Goal: Information Seeking & Learning: Learn about a topic

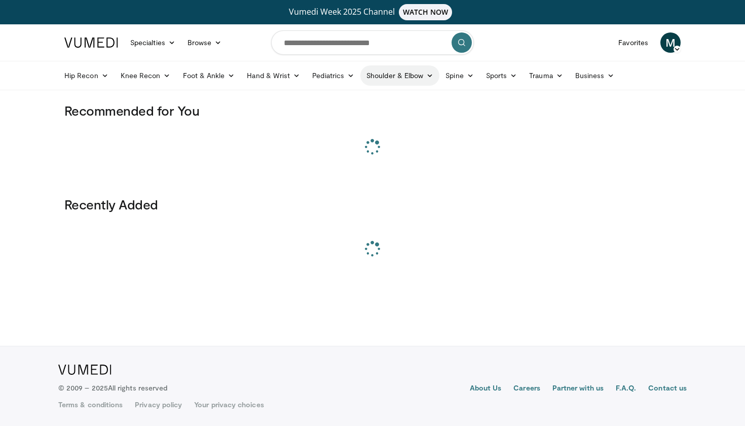
click at [401, 77] on link "Shoulder & Elbow" at bounding box center [400, 75] width 79 height 20
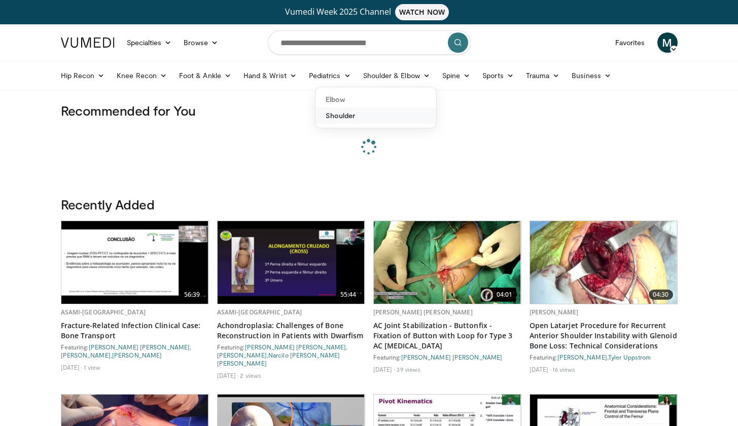
click at [378, 117] on link "Shoulder" at bounding box center [375, 115] width 121 height 16
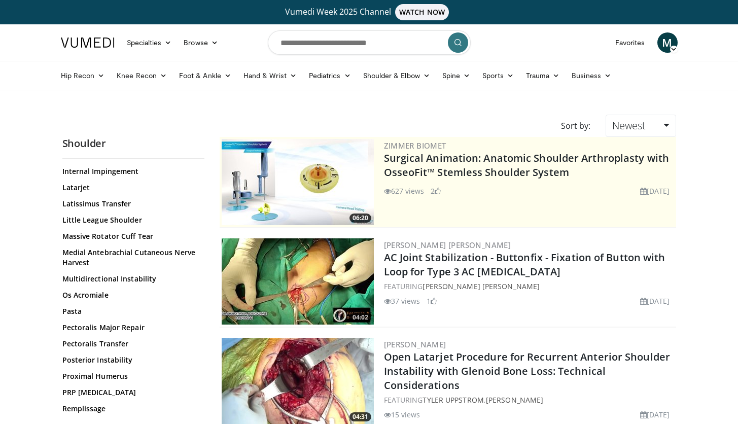
scroll to position [590, 0]
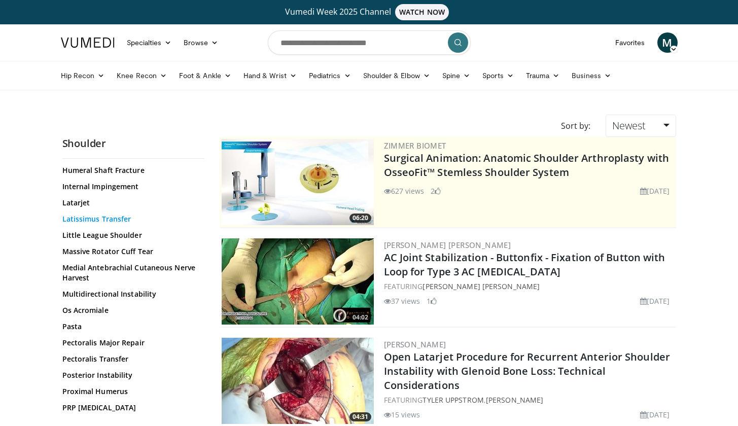
click at [118, 222] on link "Latissimus Transfer" at bounding box center [130, 219] width 137 height 10
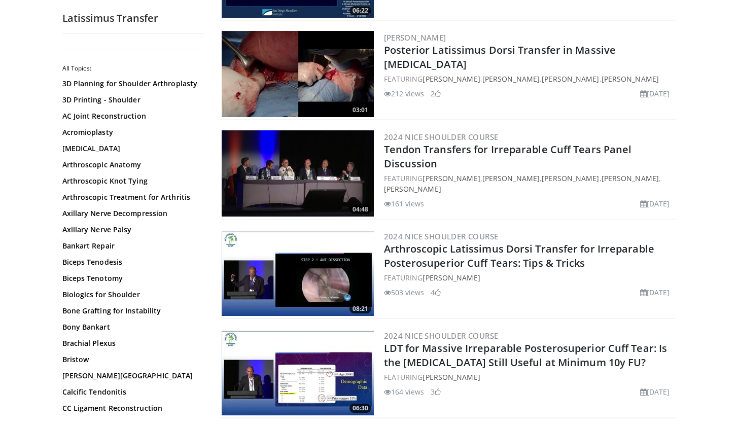
scroll to position [309, 0]
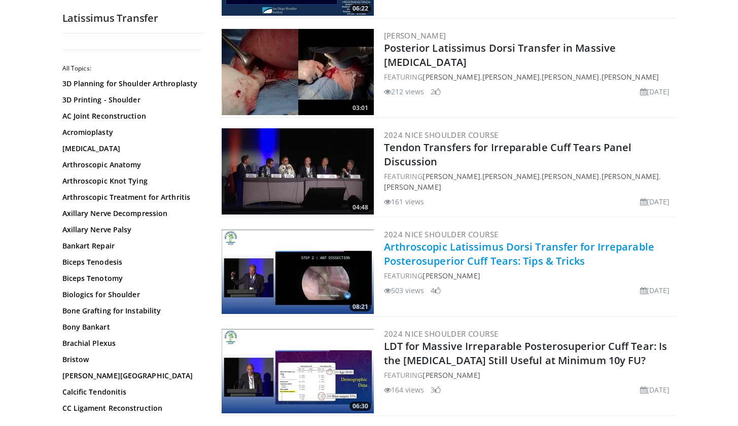
click at [525, 253] on link "Arthroscopic Latissimus Dorsi Transfer for Irreparable Posterosuperior Cuff Tea…" at bounding box center [519, 254] width 270 height 28
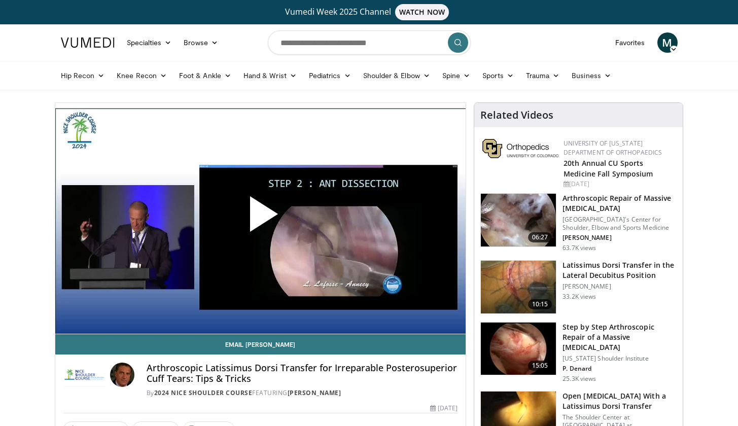
click at [260, 218] on span "Video Player" at bounding box center [260, 218] width 0 height 0
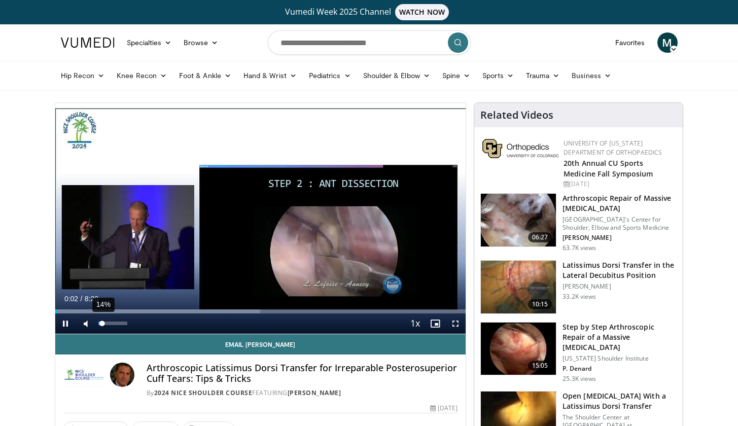
drag, startPoint x: 122, startPoint y: 326, endPoint x: 102, endPoint y: 326, distance: 19.3
click at [102, 326] on div "14%" at bounding box center [112, 323] width 35 height 20
click at [450, 327] on span "Video Player" at bounding box center [455, 323] width 20 height 20
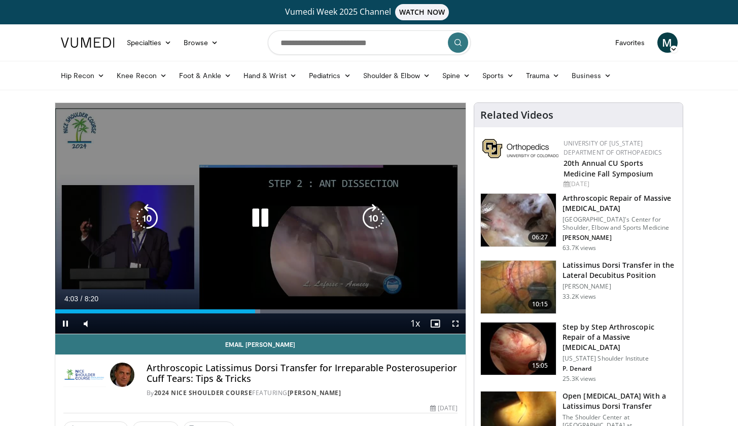
click at [256, 213] on icon "Video Player" at bounding box center [260, 218] width 28 height 28
click at [261, 216] on icon "Video Player" at bounding box center [260, 218] width 28 height 28
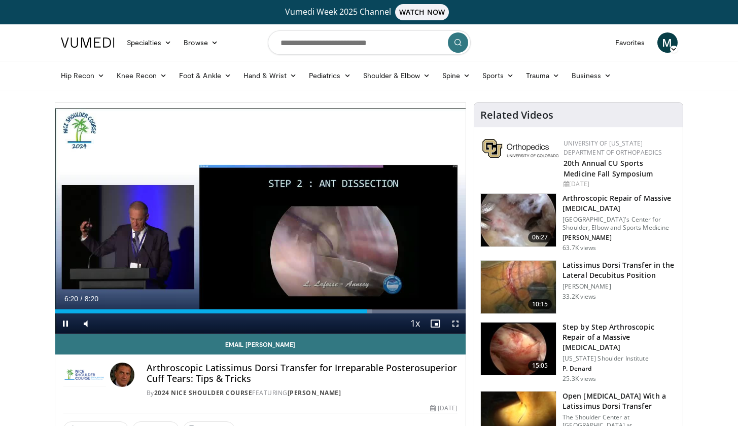
click at [454, 325] on span "Video Player" at bounding box center [455, 323] width 20 height 20
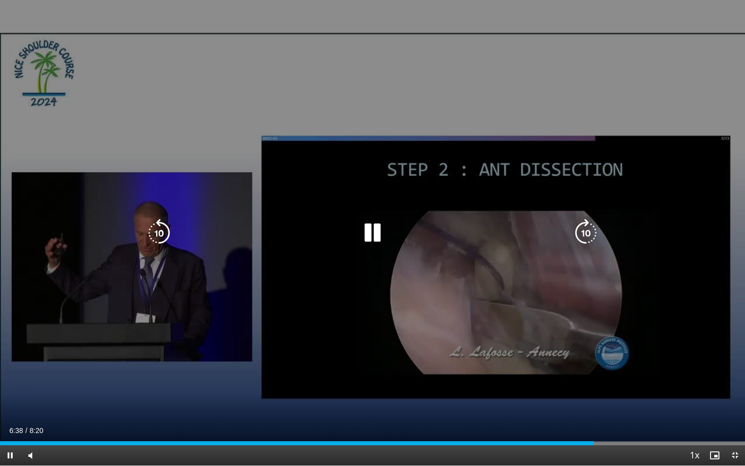
click at [376, 235] on icon "Video Player" at bounding box center [372, 233] width 28 height 28
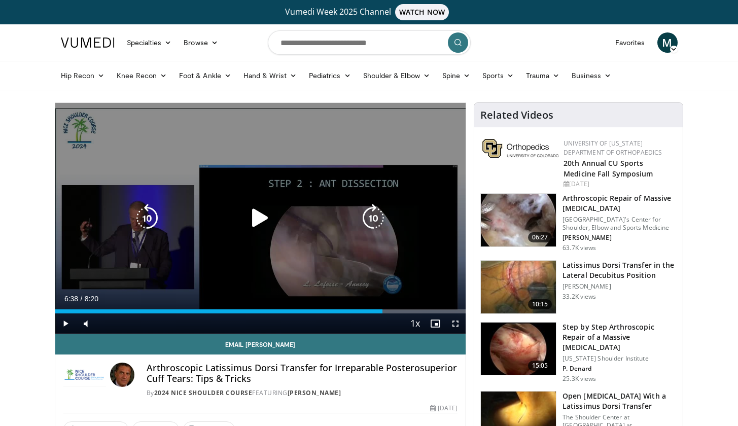
click at [257, 223] on icon "Video Player" at bounding box center [260, 218] width 28 height 28
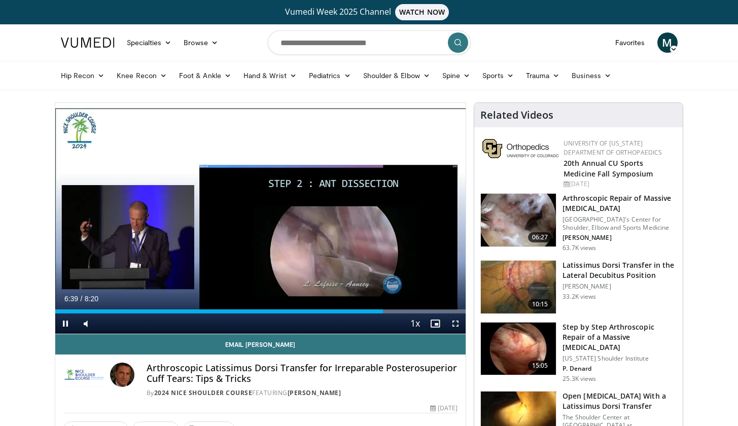
click at [458, 324] on span "Video Player" at bounding box center [455, 323] width 20 height 20
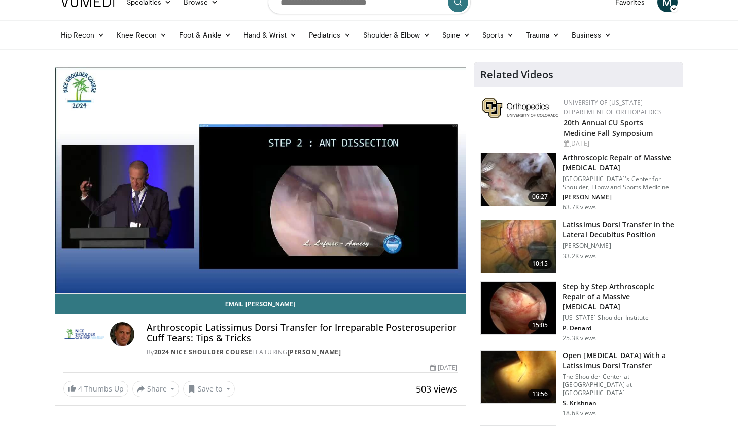
scroll to position [43, 0]
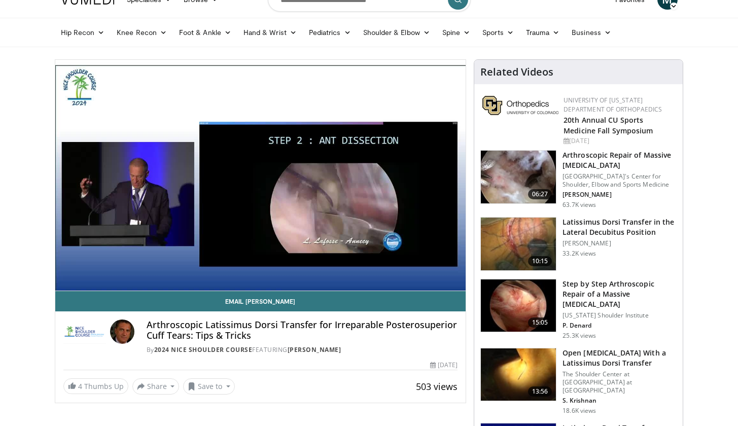
click at [612, 228] on h3 "Latissimus Dorsi Transfer in the Lateral Decubitus Position" at bounding box center [619, 227] width 114 height 20
click at [612, 224] on h3 "Latissimus Dorsi Transfer in the Lateral Decubitus Position" at bounding box center [619, 227] width 114 height 20
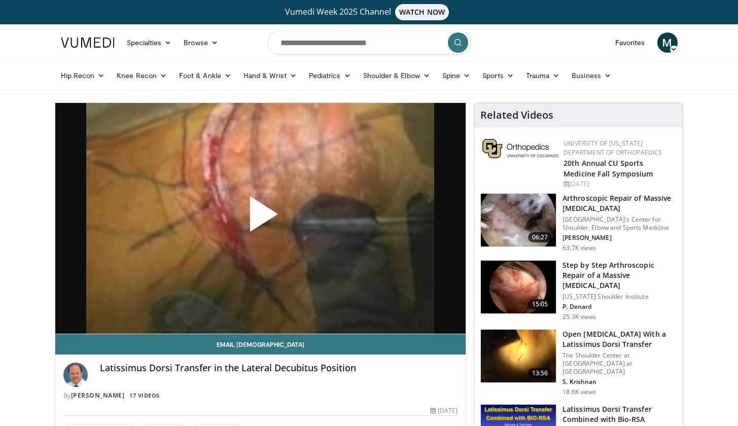
click at [260, 218] on span "Video Player" at bounding box center [260, 218] width 0 height 0
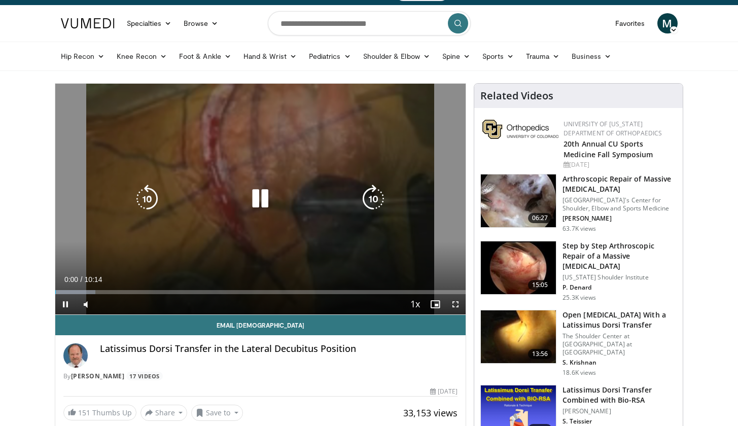
scroll to position [22, 0]
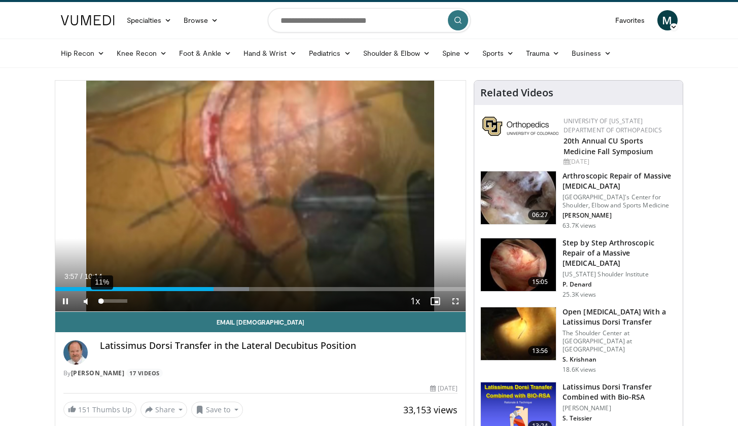
click at [101, 301] on video-js "**********" at bounding box center [260, 196] width 411 height 231
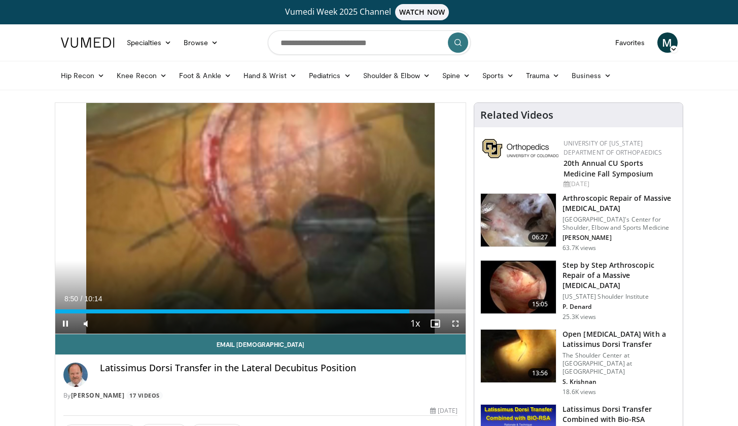
scroll to position [0, 0]
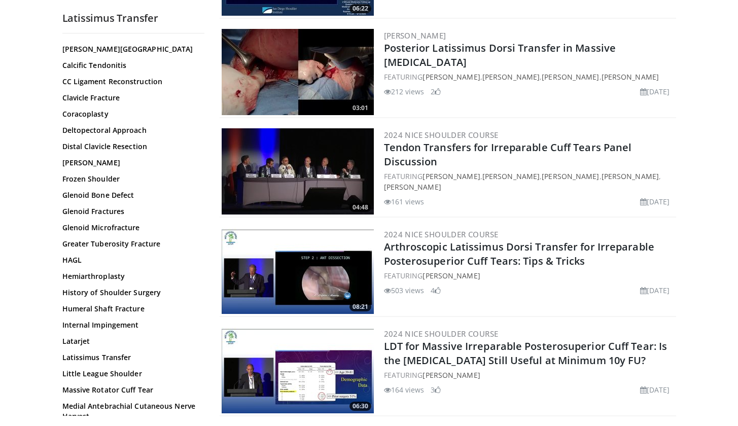
scroll to position [328, 0]
click at [84, 362] on div "3D Planning for Shoulder Arthroplasty 3D Printing - Shoulder AC Joint Reconstru…" at bounding box center [131, 394] width 139 height 1286
click at [85, 360] on link "Latissimus Transfer" at bounding box center [130, 356] width 137 height 10
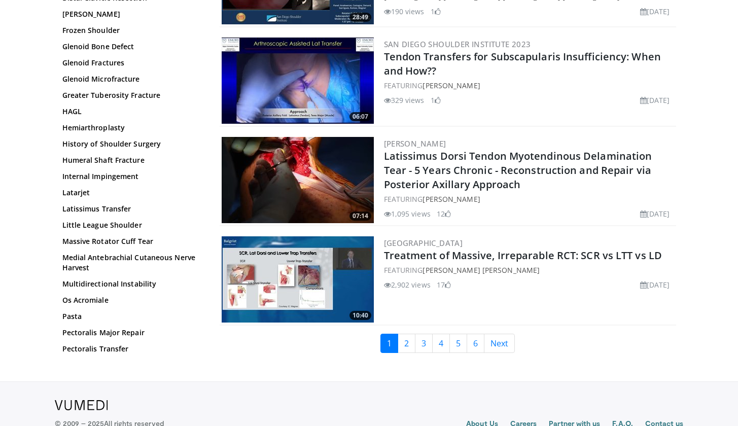
scroll to position [2290, 0]
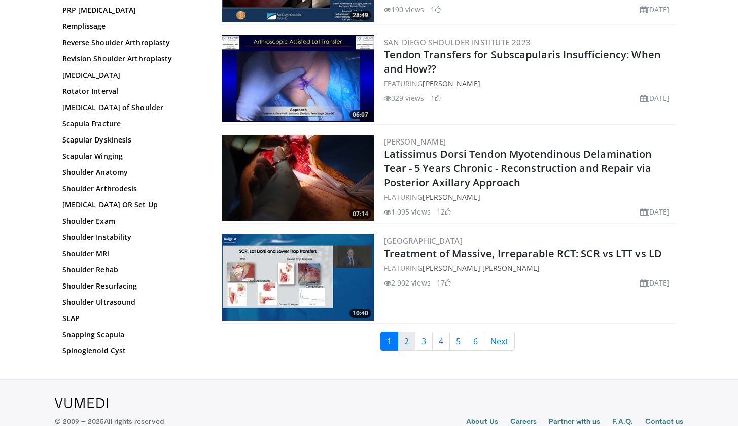
click at [410, 343] on link "2" at bounding box center [407, 341] width 18 height 19
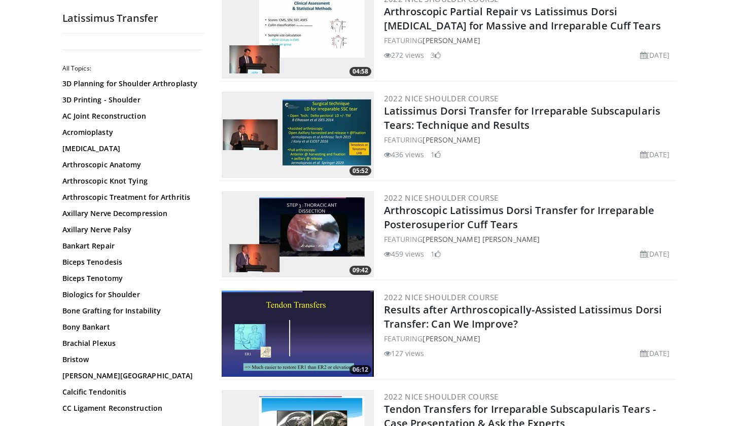
scroll to position [843, 0]
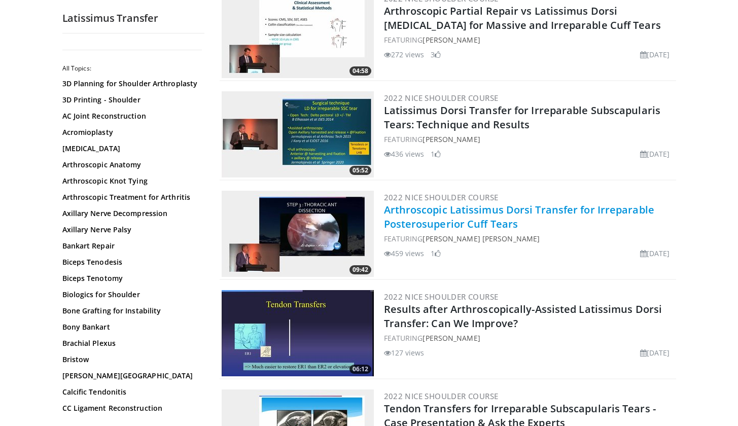
click at [476, 220] on link "Arthroscopic Latissimus Dorsi Transfer for Irreparable Posterosuperior Cuff Tea…" at bounding box center [519, 217] width 270 height 28
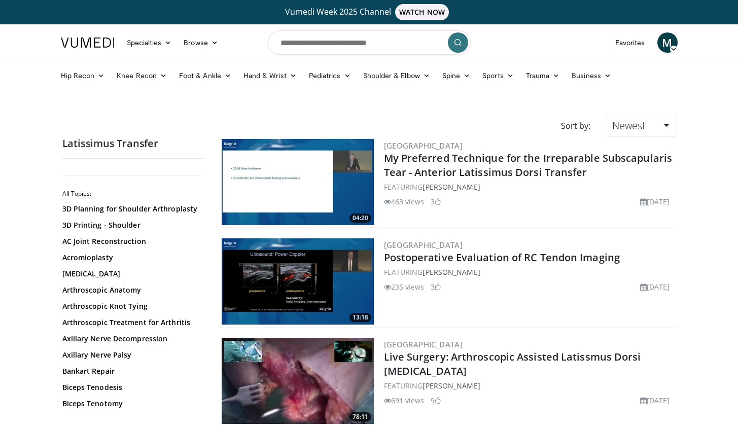
scroll to position [0, 0]
click at [338, 49] on input "Search topics, interventions" at bounding box center [369, 42] width 203 height 24
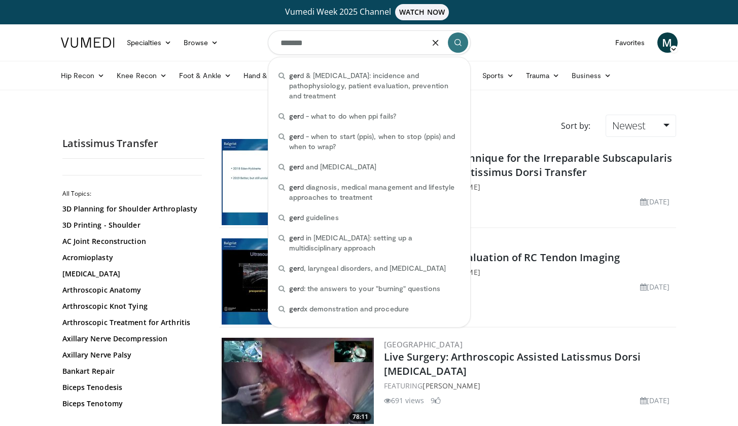
type input "********"
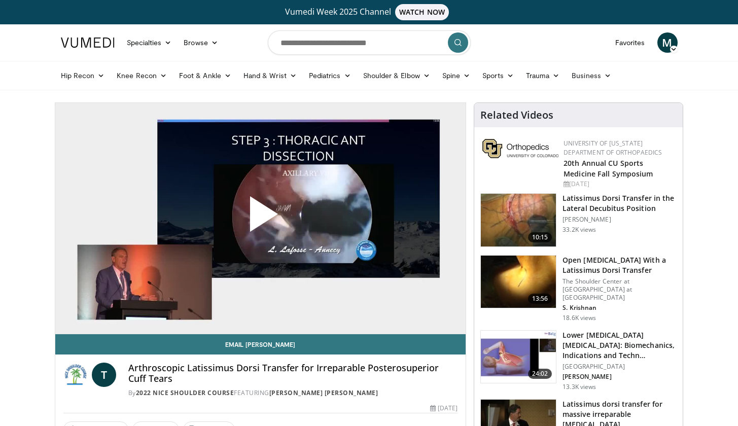
click at [260, 218] on span "Video Player" at bounding box center [260, 218] width 0 height 0
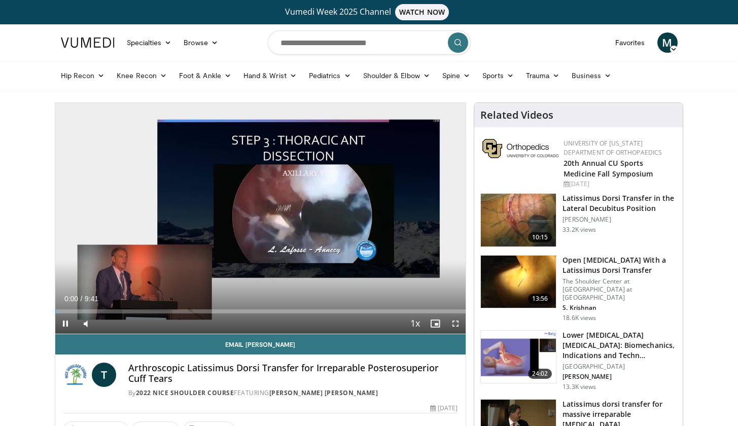
click at [459, 326] on span "Video Player" at bounding box center [455, 323] width 20 height 20
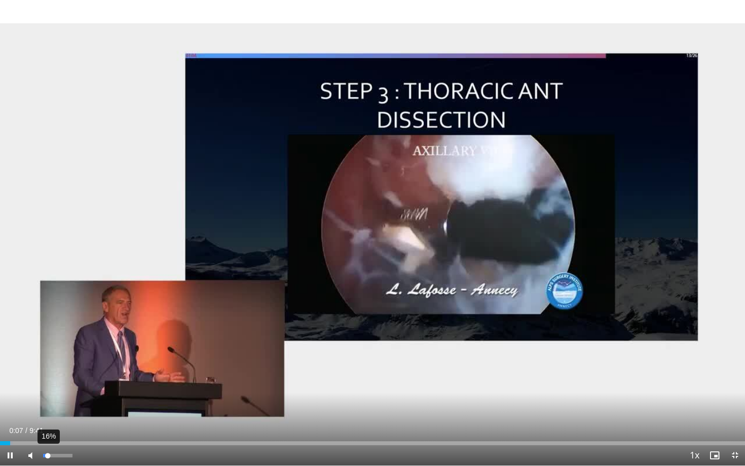
click at [48, 425] on div "Volume Level" at bounding box center [45, 456] width 5 height 4
click at [54, 425] on div "37%" at bounding box center [57, 456] width 29 height 4
click at [51, 425] on div "Volume Level" at bounding box center [48, 456] width 11 height 4
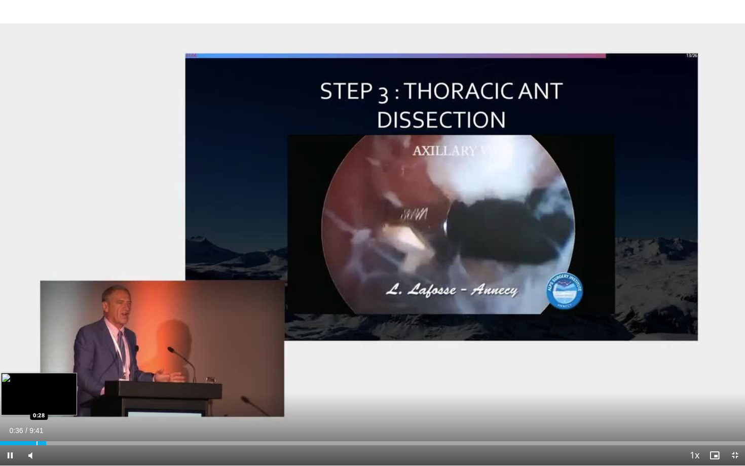
click at [34, 425] on div "0:36" at bounding box center [23, 444] width 46 height 4
click at [29, 425] on div "Progress Bar" at bounding box center [29, 444] width 1 height 4
click at [21, 425] on div "Loaded : 42.64% 0:22 0:16" at bounding box center [372, 444] width 745 height 4
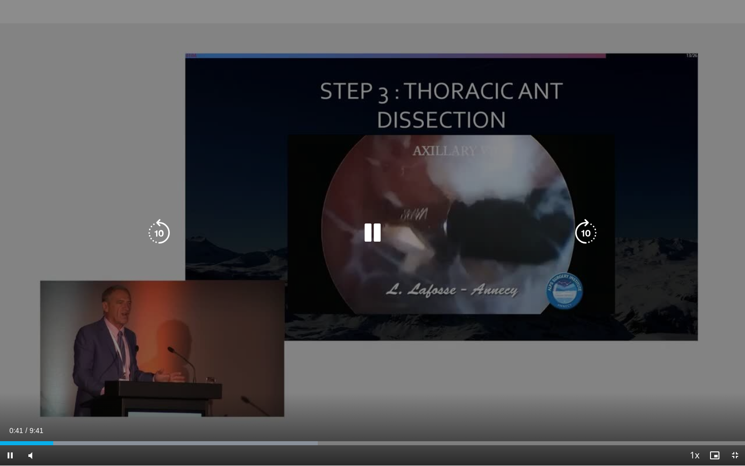
click at [373, 226] on icon "Video Player" at bounding box center [372, 233] width 28 height 28
click at [370, 237] on icon "Video Player" at bounding box center [372, 233] width 28 height 28
click at [368, 233] on icon "Video Player" at bounding box center [372, 233] width 28 height 28
click at [368, 238] on icon "Video Player" at bounding box center [372, 233] width 28 height 28
click at [371, 234] on icon "Video Player" at bounding box center [372, 233] width 28 height 28
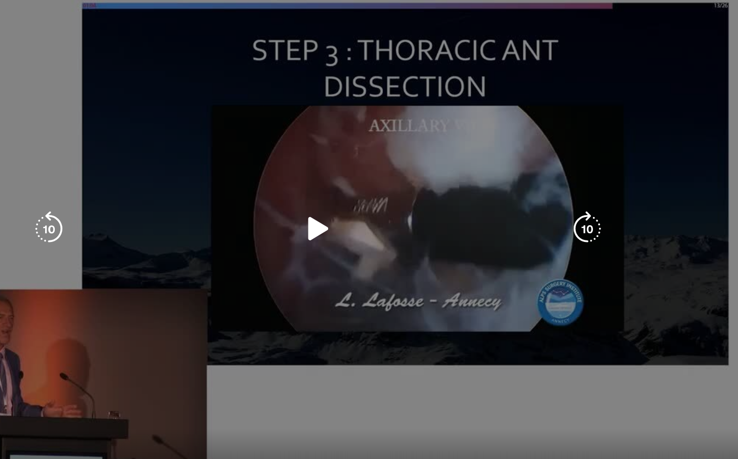
click at [355, 215] on icon "Video Player" at bounding box center [369, 229] width 28 height 28
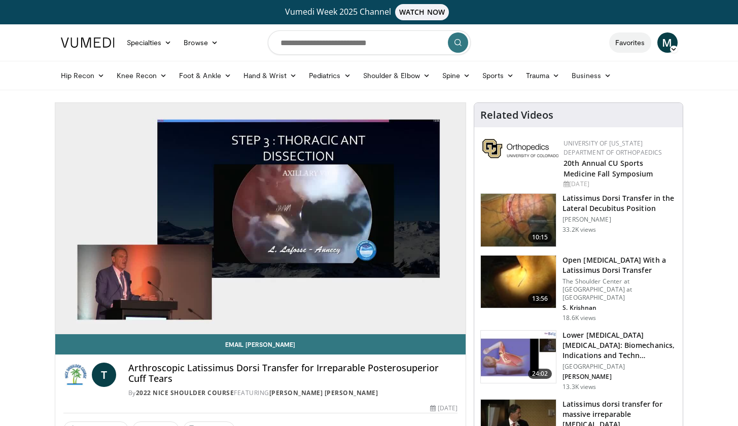
click at [628, 44] on link "Favorites" at bounding box center [630, 42] width 42 height 20
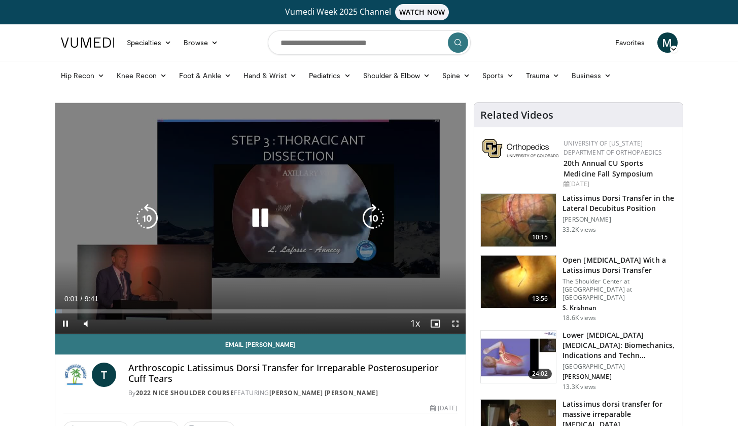
click at [264, 223] on icon "Video Player" at bounding box center [260, 218] width 28 height 28
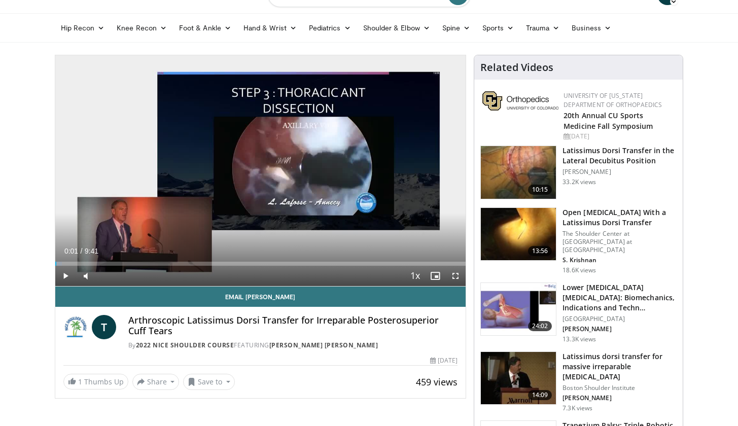
scroll to position [49, 0]
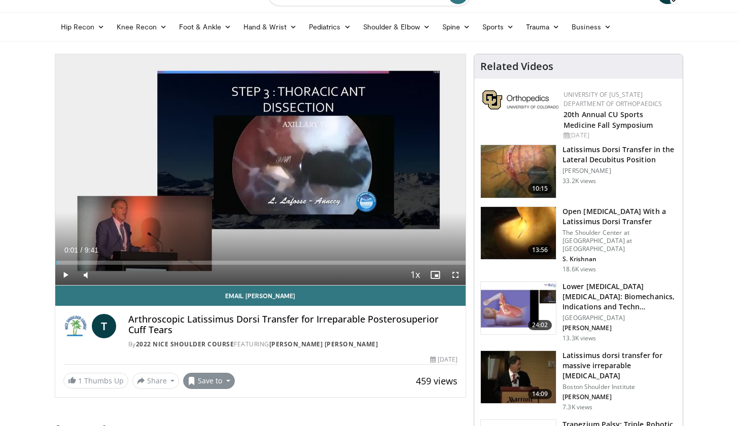
click at [204, 383] on button "Save to" at bounding box center [209, 381] width 52 height 16
click at [218, 340] on span "Add to Favorites" at bounding box center [227, 335] width 62 height 11
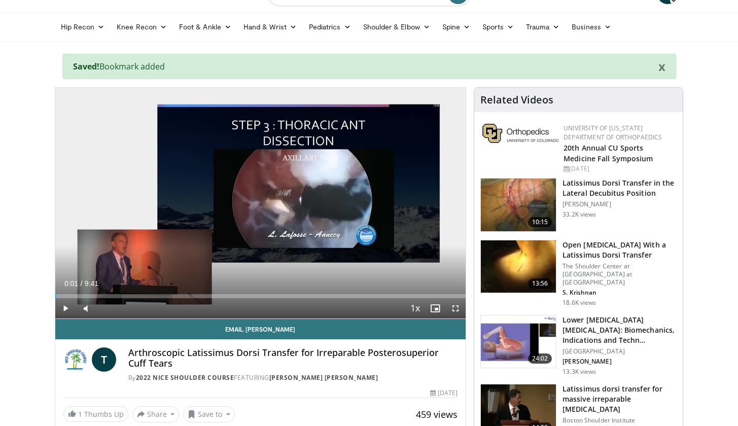
click at [60, 314] on span "Video Player" at bounding box center [65, 308] width 20 height 20
click at [453, 311] on span "Video Player" at bounding box center [455, 308] width 20 height 20
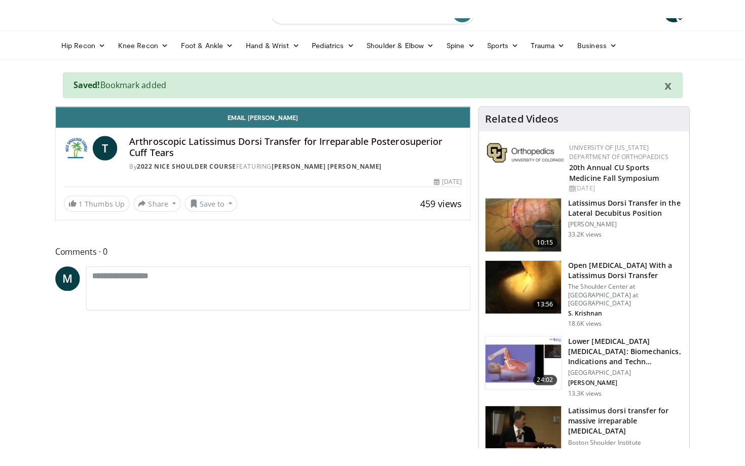
scroll to position [0, 0]
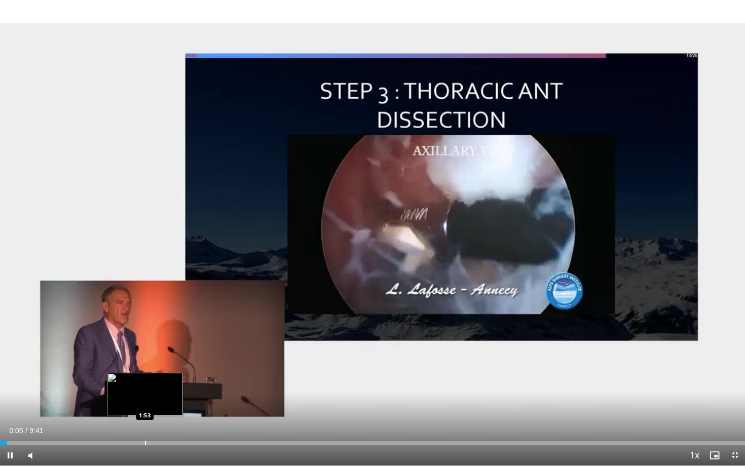
click at [145, 425] on div "Loaded : 1.71% 0:05 1:53" at bounding box center [372, 441] width 745 height 10
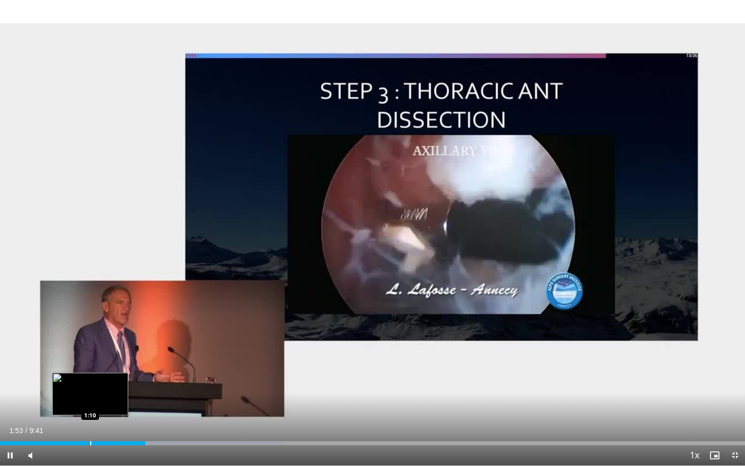
click at [90, 425] on div "Progress Bar" at bounding box center [90, 444] width 1 height 4
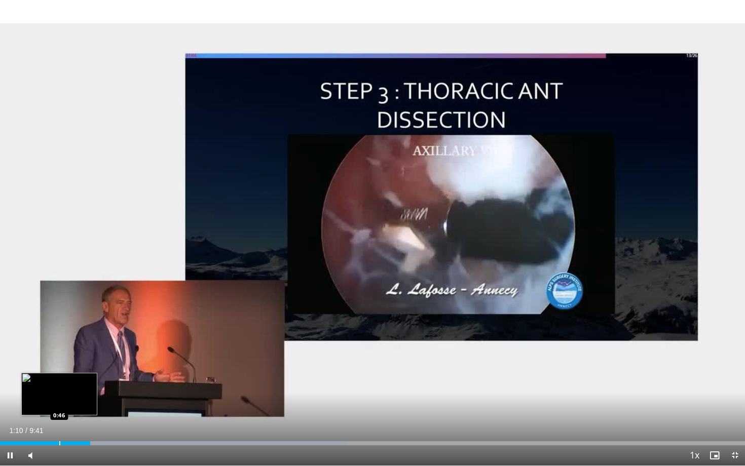
click at [59, 425] on div "Loaded : 46.50% 1:10 0:46" at bounding box center [372, 441] width 745 height 10
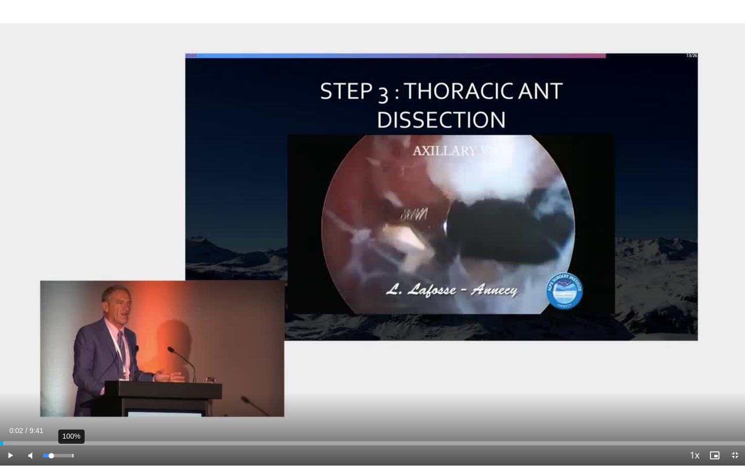
click at [72, 425] on div "100%" at bounding box center [57, 456] width 29 height 4
click at [9, 425] on span "Video Player" at bounding box center [10, 456] width 20 height 20
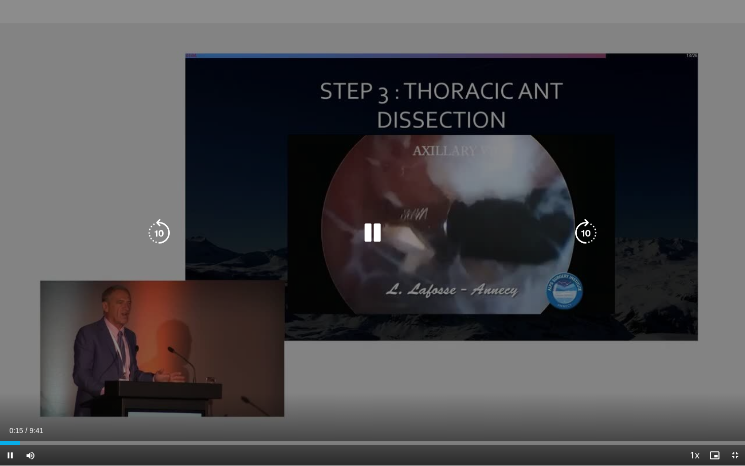
click at [371, 231] on icon "Video Player" at bounding box center [372, 233] width 28 height 28
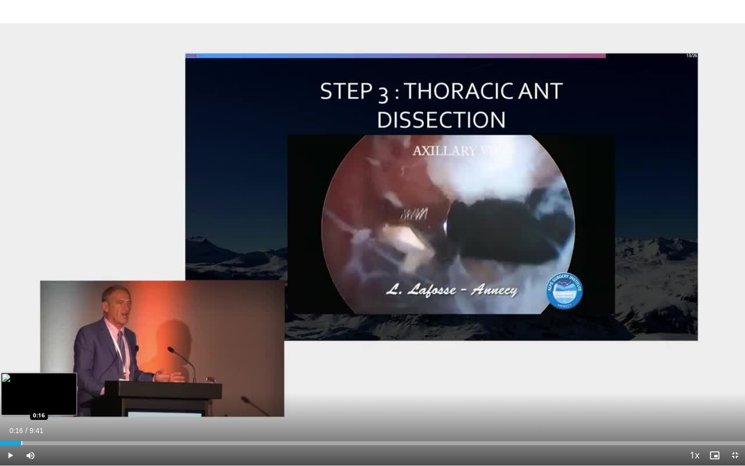
click at [21, 425] on div "Progress Bar" at bounding box center [21, 444] width 1 height 4
click at [15, 425] on video-js "**********" at bounding box center [372, 233] width 745 height 466
click at [17, 425] on span "Video Player" at bounding box center [10, 456] width 20 height 20
click at [11, 425] on span "Video Player" at bounding box center [10, 456] width 20 height 20
drag, startPoint x: 74, startPoint y: 455, endPoint x: 81, endPoint y: 455, distance: 7.1
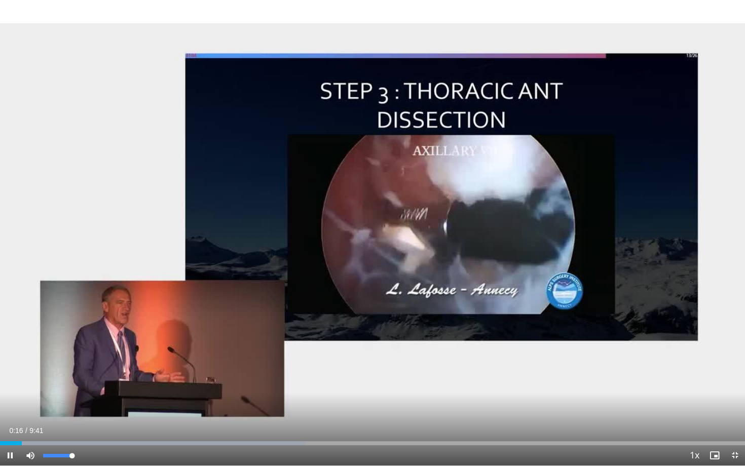
click at [81, 425] on div "Mute 100%" at bounding box center [55, 456] width 71 height 20
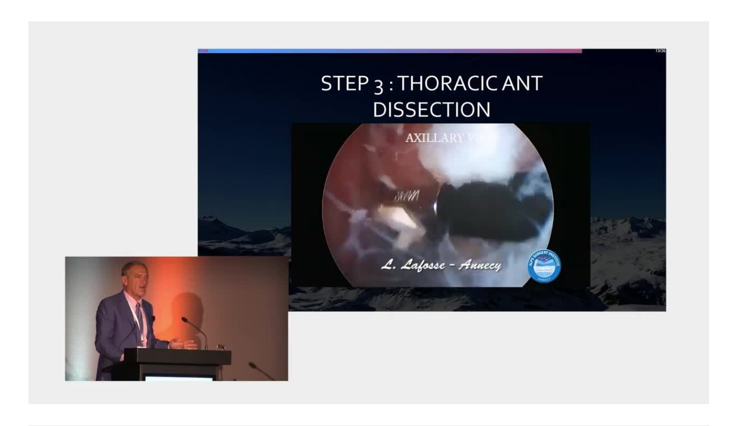
scroll to position [49, 0]
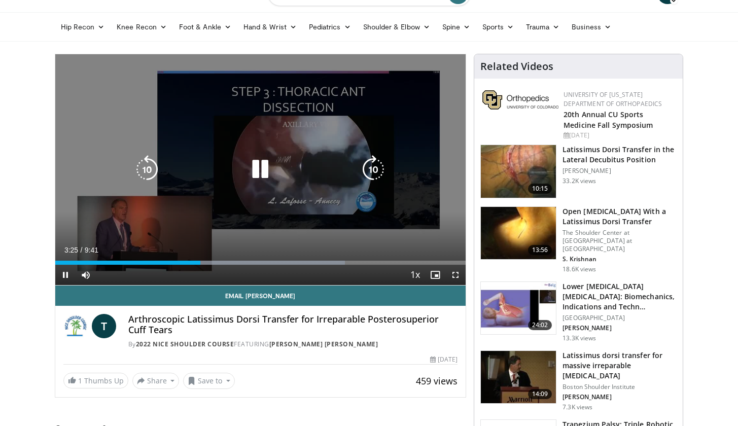
click at [198, 167] on div "Video Player" at bounding box center [260, 169] width 246 height 20
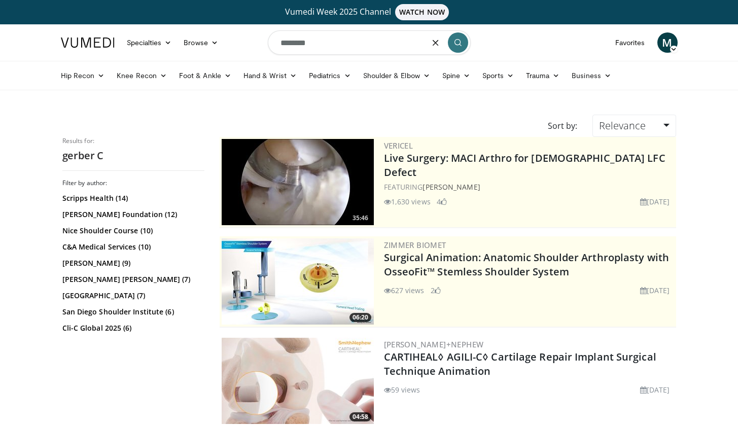
drag, startPoint x: 334, startPoint y: 38, endPoint x: 235, endPoint y: 38, distance: 98.9
click at [235, 38] on nav "Specialties Adult & Family Medicine Allergy, Asthma, Immunology Anesthesiology …" at bounding box center [369, 42] width 629 height 37
type input "**********"
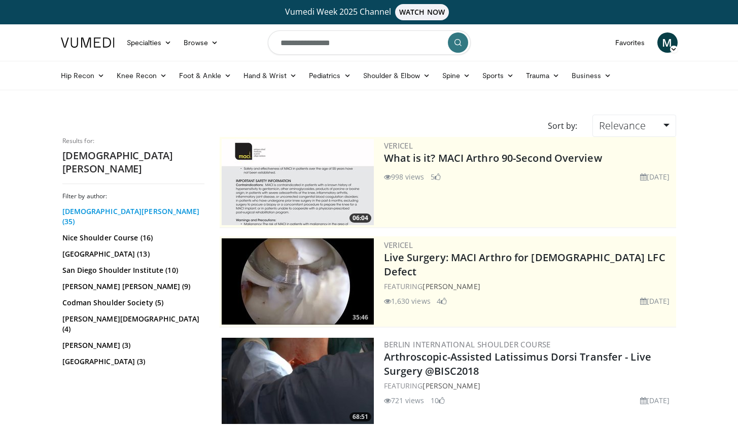
click at [101, 206] on link "Christian Gerber (35)" at bounding box center [131, 216] width 139 height 20
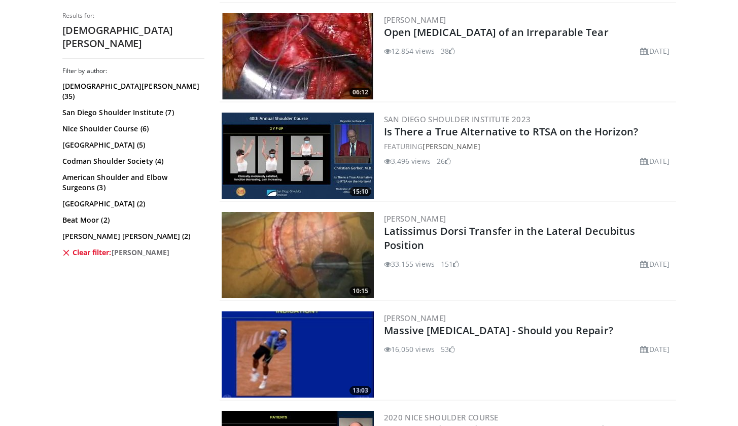
scroll to position [729, 0]
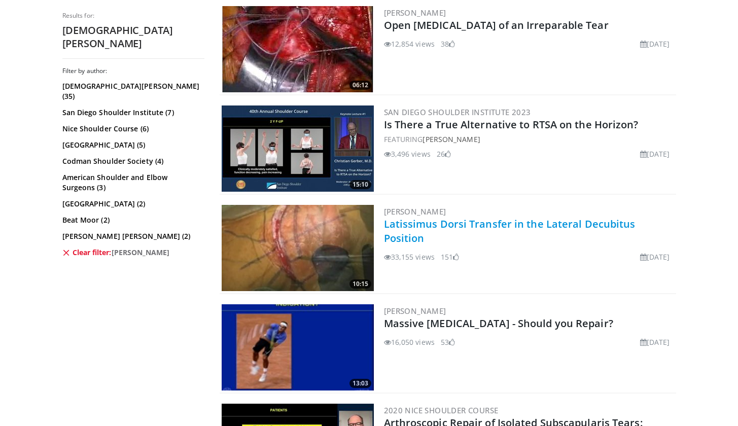
click at [548, 221] on link "Latissimus Dorsi Transfer in the Lateral Decubitus Position" at bounding box center [509, 231] width 251 height 28
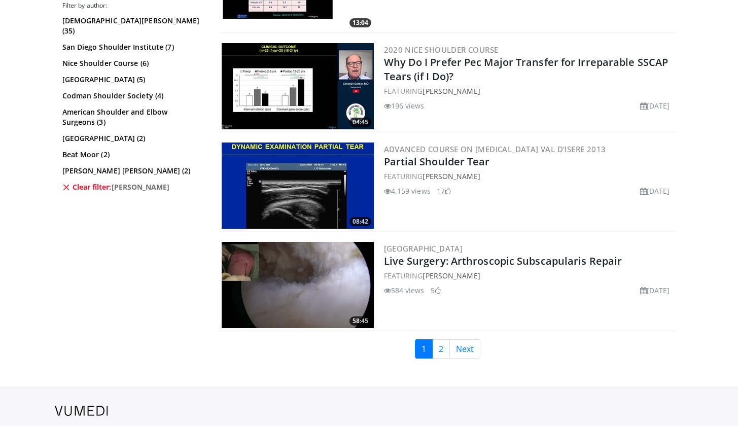
scroll to position [2186, 0]
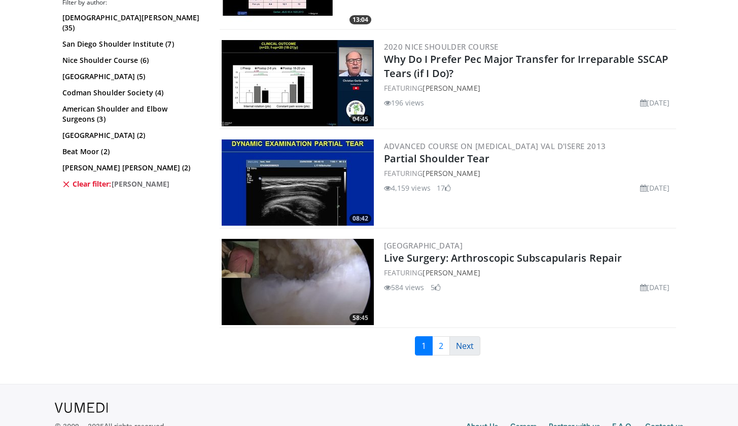
click at [449, 344] on link "Next" at bounding box center [464, 345] width 31 height 19
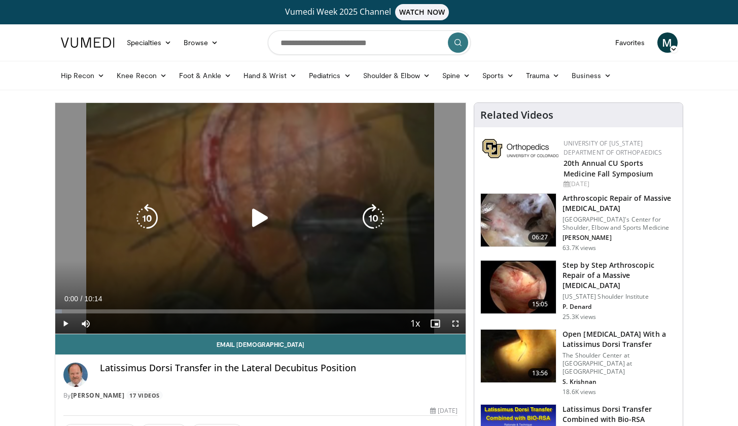
click at [269, 223] on icon "Video Player" at bounding box center [260, 218] width 28 height 28
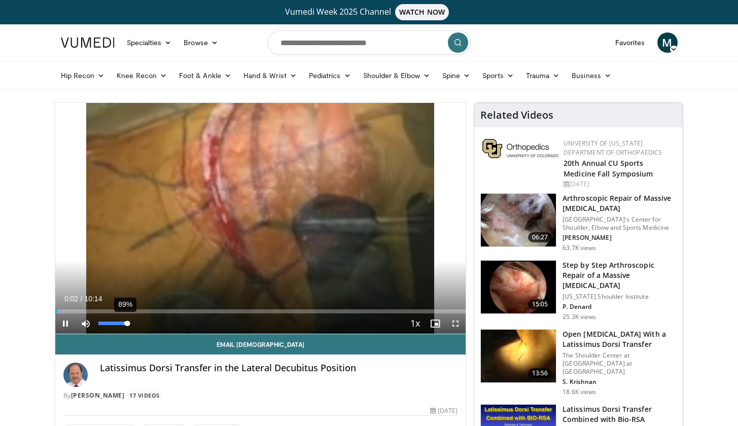
click at [125, 325] on div "Volume Level" at bounding box center [112, 323] width 29 height 4
click at [456, 323] on span "Video Player" at bounding box center [455, 323] width 20 height 20
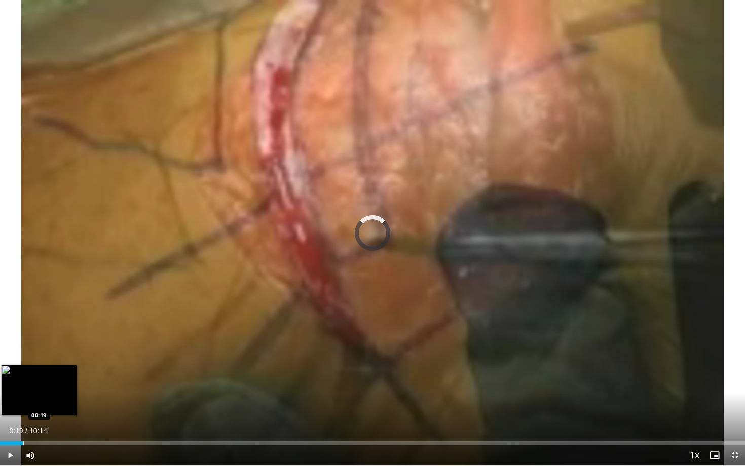
click at [23, 425] on div "Progress Bar" at bounding box center [23, 444] width 1 height 4
click at [19, 425] on div "Progress Bar" at bounding box center [19, 444] width 1 height 4
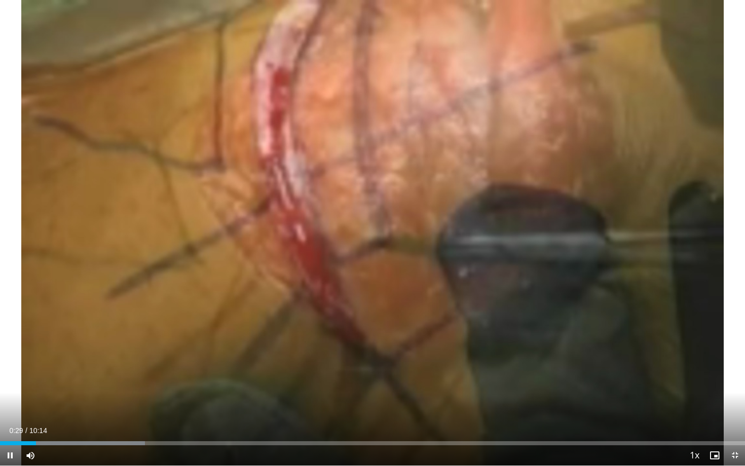
click at [20, 425] on span "Video Player" at bounding box center [30, 456] width 20 height 20
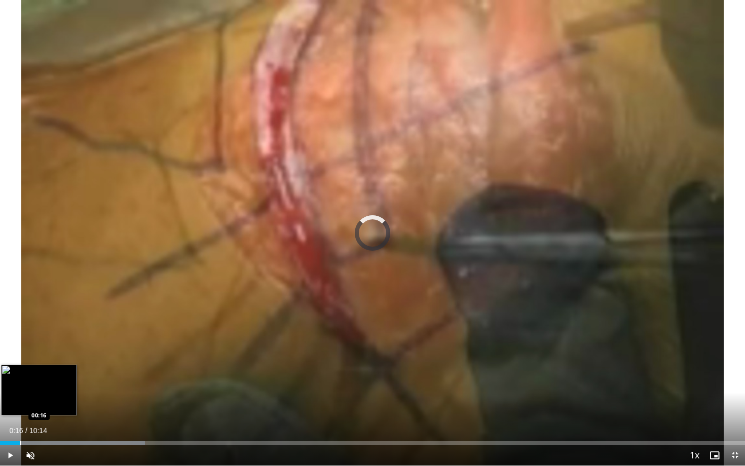
click at [20, 425] on div "Loaded : 19.48% 00:16 00:16" at bounding box center [372, 441] width 745 height 10
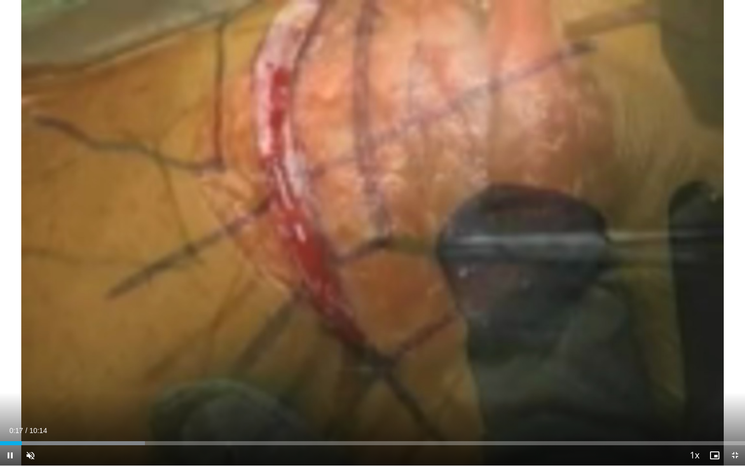
click at [7, 425] on span "Video Player" at bounding box center [10, 456] width 20 height 20
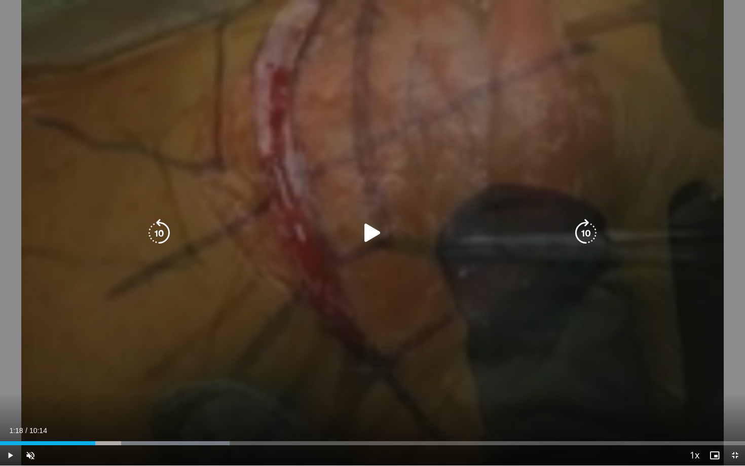
click at [250, 256] on div "10 seconds Tap to unmute" at bounding box center [372, 233] width 745 height 466
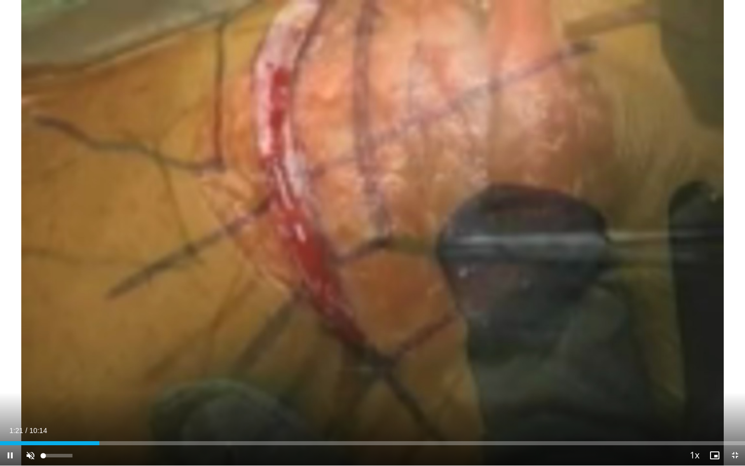
click at [30, 425] on span "Video Player" at bounding box center [30, 456] width 20 height 20
click at [11, 425] on span "Video Player" at bounding box center [10, 456] width 20 height 20
click at [10, 425] on span "Video Player" at bounding box center [10, 456] width 20 height 20
click at [13, 425] on span "Video Player" at bounding box center [10, 456] width 20 height 20
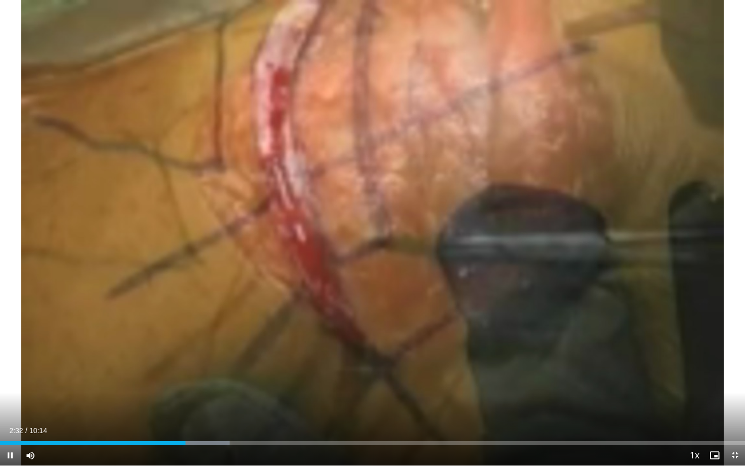
click at [14, 425] on span "Video Player" at bounding box center [10, 456] width 20 height 20
click at [9, 425] on span "Video Player" at bounding box center [10, 456] width 20 height 20
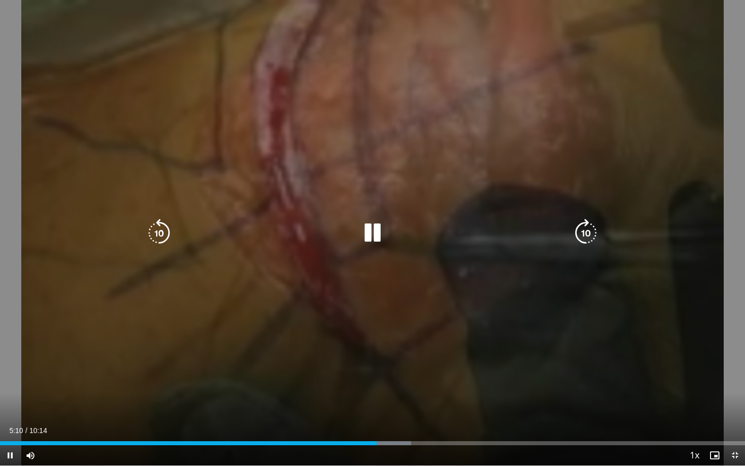
click at [369, 241] on icon "Video Player" at bounding box center [372, 233] width 28 height 28
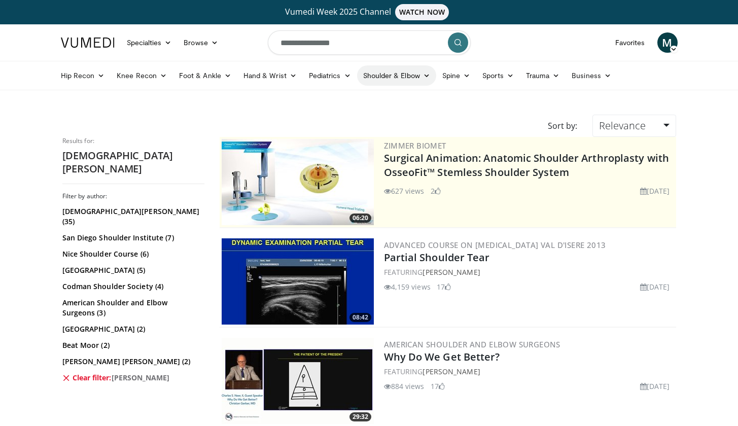
click at [390, 80] on link "Shoulder & Elbow" at bounding box center [396, 75] width 79 height 20
click at [389, 107] on link "Shoulder" at bounding box center [375, 115] width 121 height 16
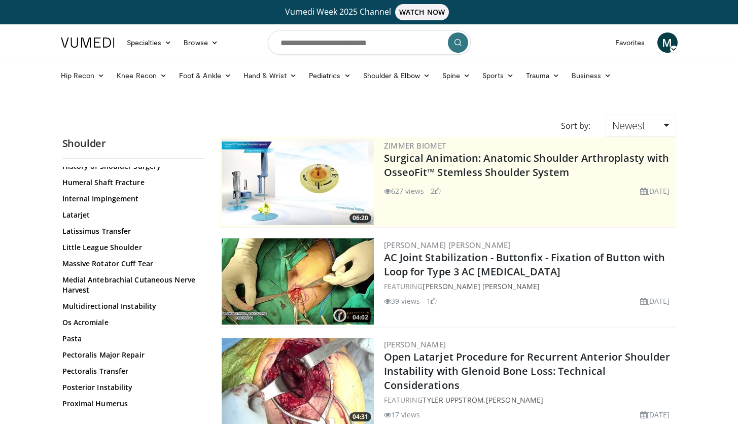
scroll to position [574, 0]
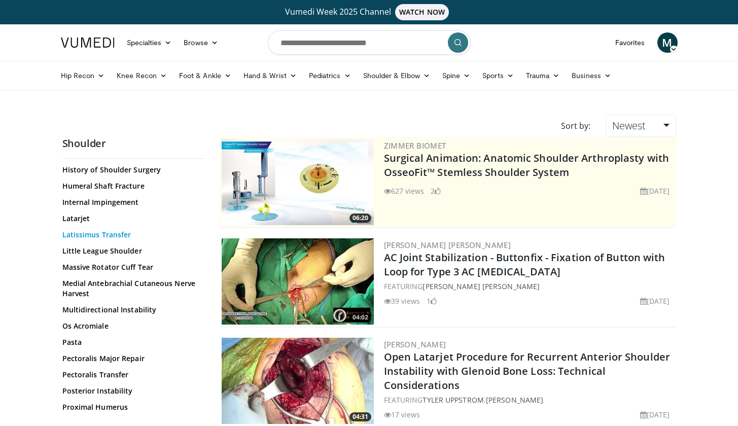
click at [118, 235] on link "Latissimus Transfer" at bounding box center [130, 235] width 137 height 10
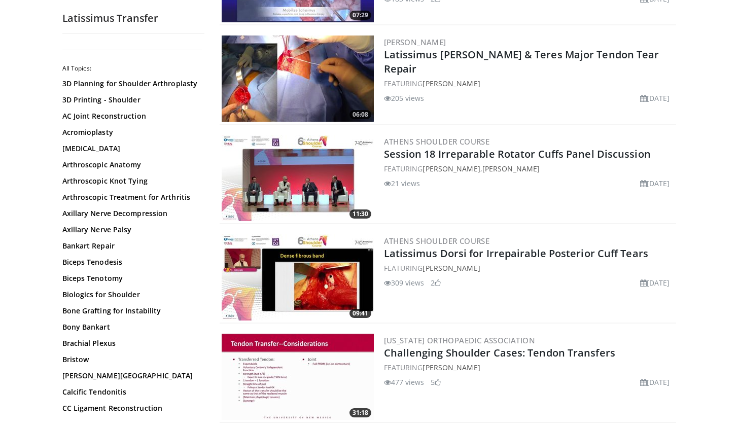
scroll to position [1505, 0]
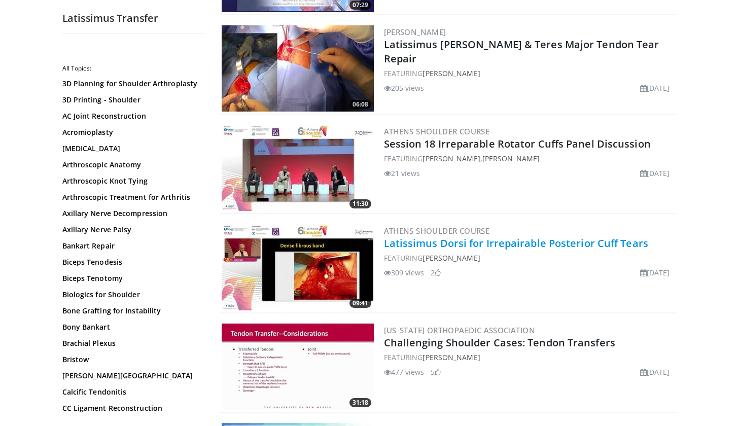
click at [502, 244] on link "Latissimus Dorsi for Irrepairable Posterior Cuff Tears" at bounding box center [516, 243] width 264 height 14
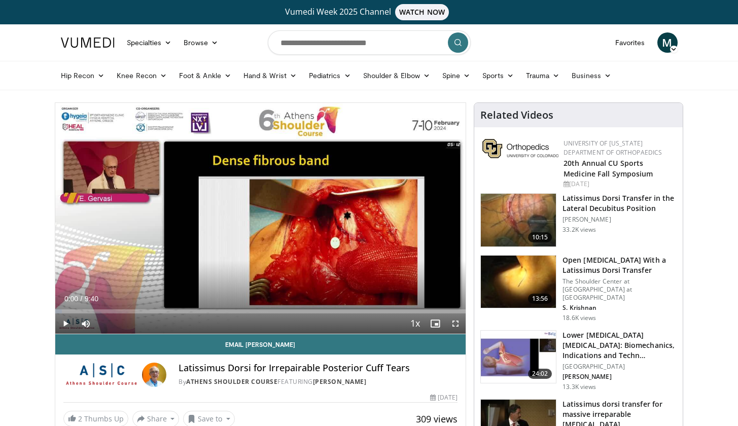
click at [455, 328] on span "Video Player" at bounding box center [455, 323] width 20 height 20
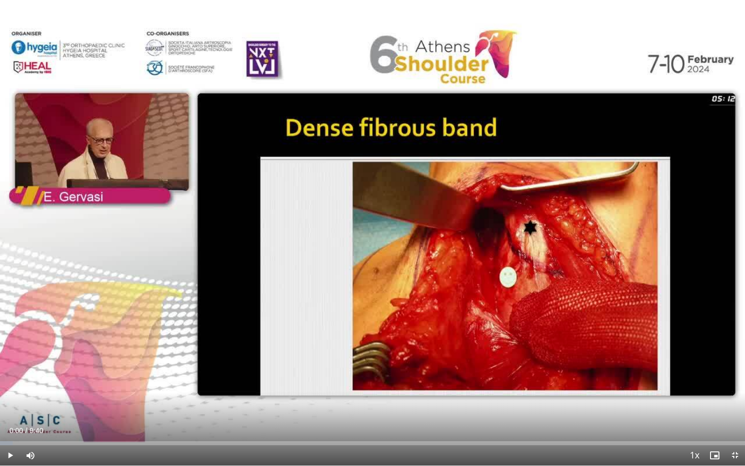
click at [13, 425] on span "Video Player" at bounding box center [10, 456] width 20 height 20
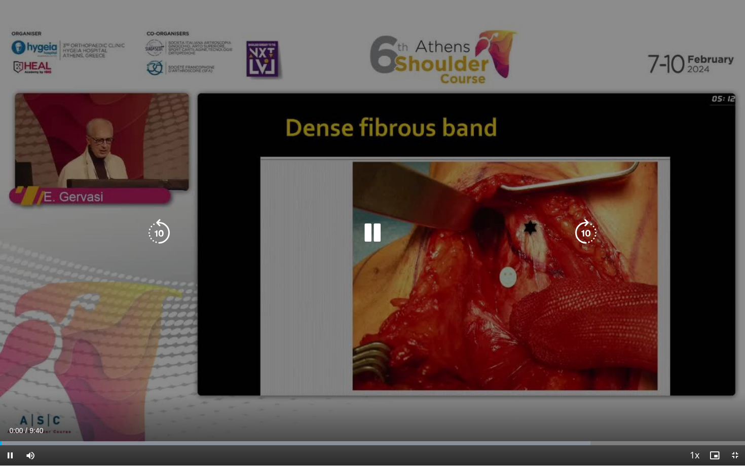
click at [371, 234] on icon "Video Player" at bounding box center [372, 233] width 28 height 28
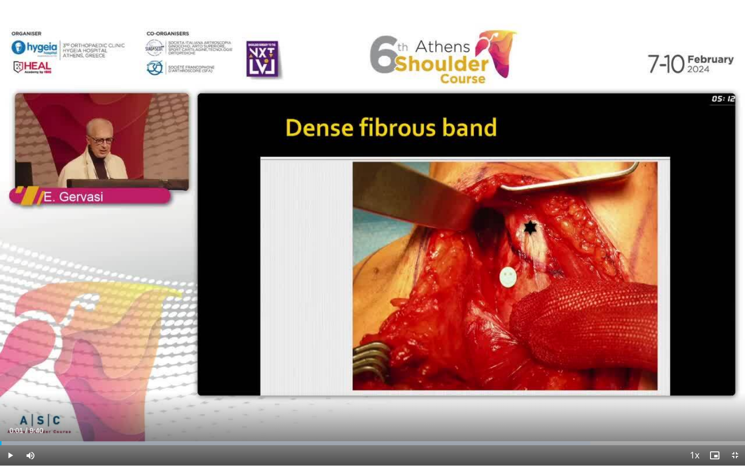
click at [11, 425] on span "Video Player" at bounding box center [10, 456] width 20 height 20
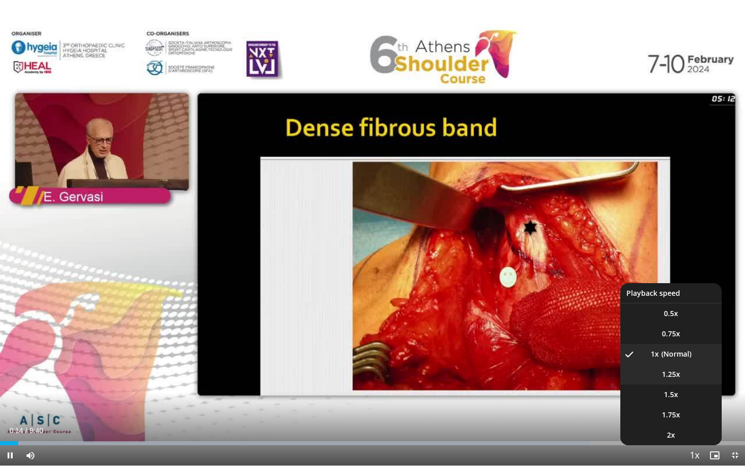
click at [682, 375] on li "1.25x" at bounding box center [671, 375] width 101 height 20
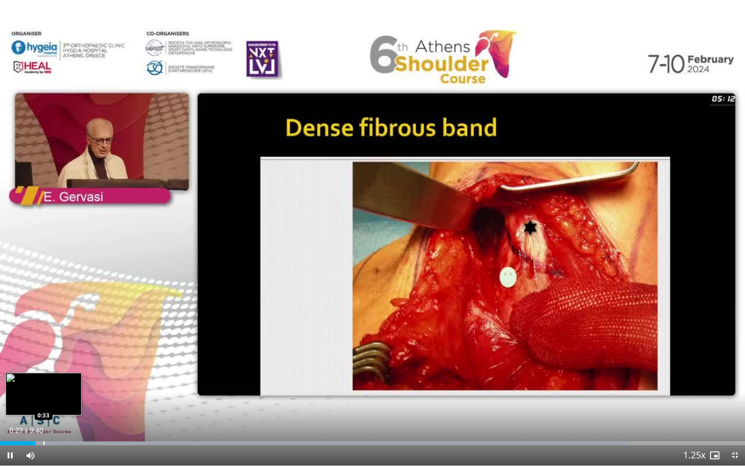
click at [44, 425] on div "Progress Bar" at bounding box center [44, 444] width 1 height 4
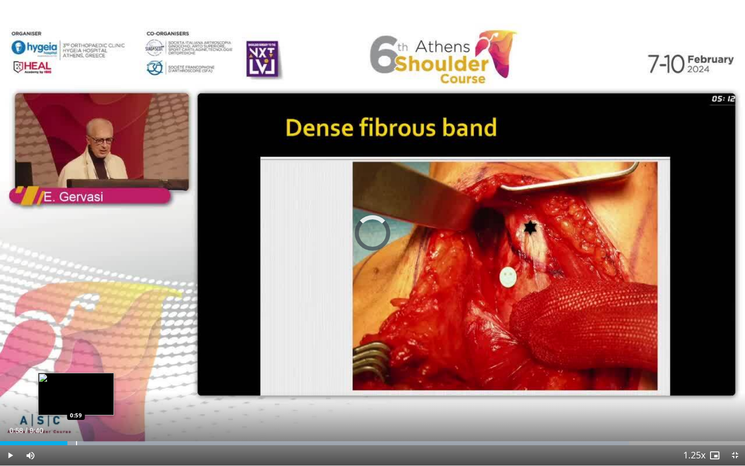
click at [76, 425] on div "Progress Bar" at bounding box center [76, 444] width 1 height 4
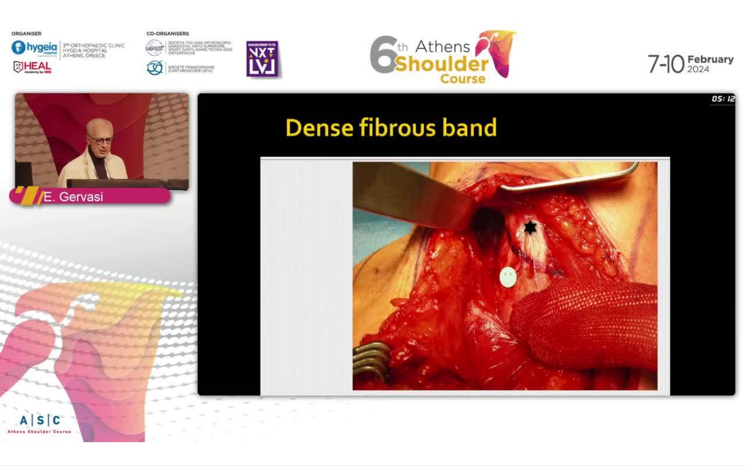
click at [84, 425] on video-js "**********" at bounding box center [372, 233] width 745 height 466
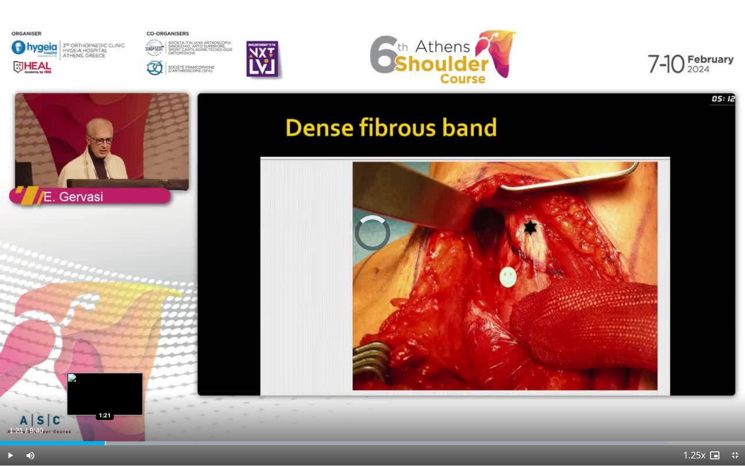
click at [105, 425] on div "Progress Bar" at bounding box center [105, 444] width 1 height 4
click at [118, 425] on div "Progress Bar" at bounding box center [118, 444] width 1 height 4
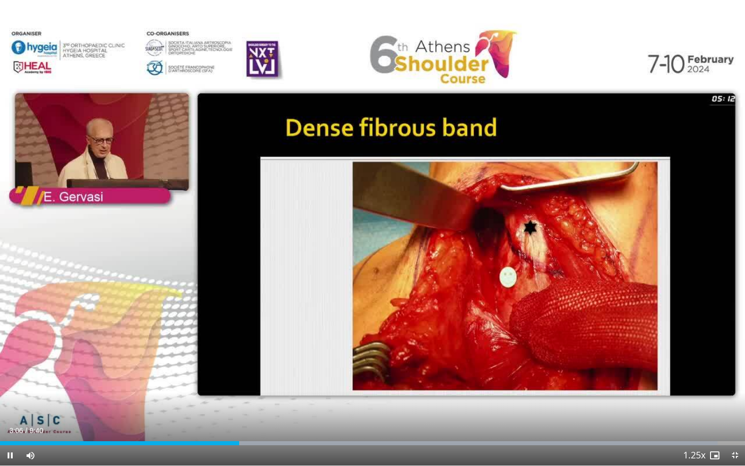
click at [13, 425] on span "Video Player" at bounding box center [10, 456] width 20 height 20
click at [10, 425] on span "Video Player" at bounding box center [10, 456] width 20 height 20
click at [11, 425] on span "Video Player" at bounding box center [10, 456] width 20 height 20
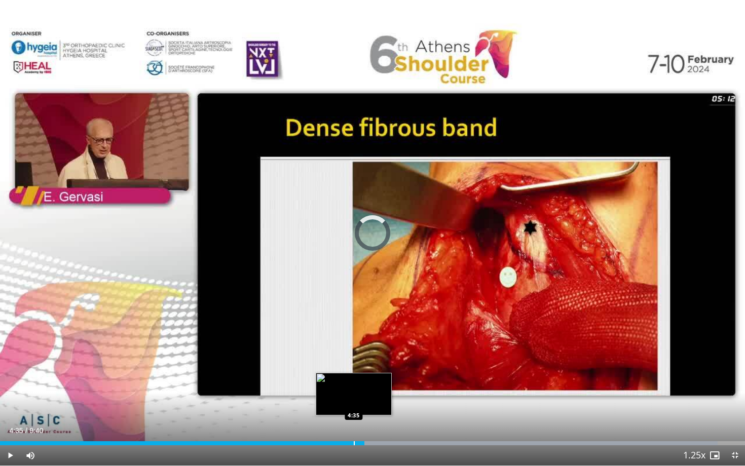
click at [354, 425] on div "Progress Bar" at bounding box center [354, 444] width 1 height 4
click at [350, 425] on div "Progress Bar" at bounding box center [350, 444] width 1 height 4
click at [340, 425] on div "Progress Bar" at bounding box center [340, 444] width 1 height 4
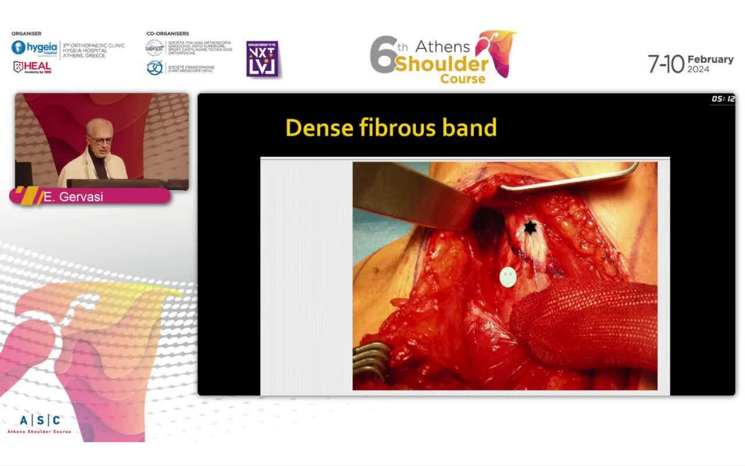
click at [12, 425] on video-js "**********" at bounding box center [372, 233] width 745 height 466
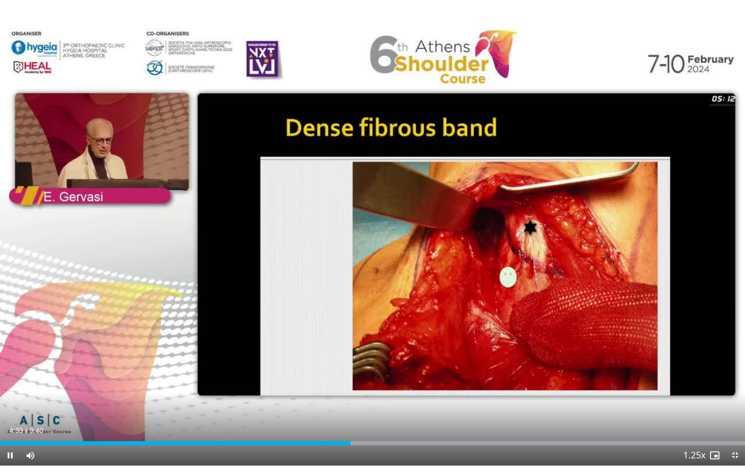
click at [7, 425] on span "Video Player" at bounding box center [10, 456] width 20 height 20
click at [9, 425] on span "Video Player" at bounding box center [10, 456] width 20 height 20
click at [13, 425] on span "Video Player" at bounding box center [10, 456] width 20 height 20
click at [10, 425] on span "Video Player" at bounding box center [10, 456] width 20 height 20
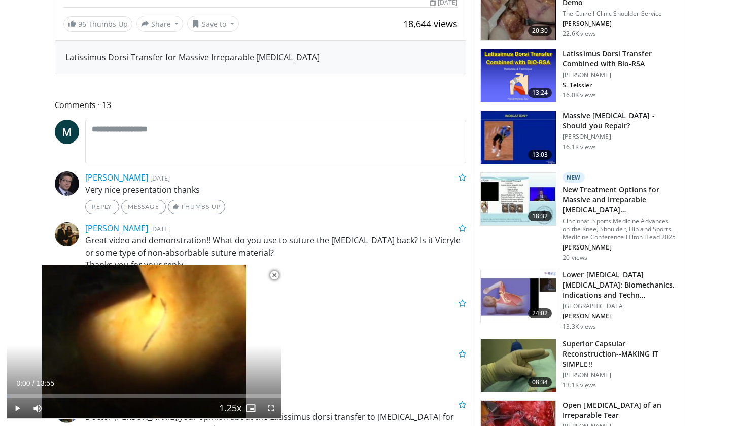
scroll to position [406, 0]
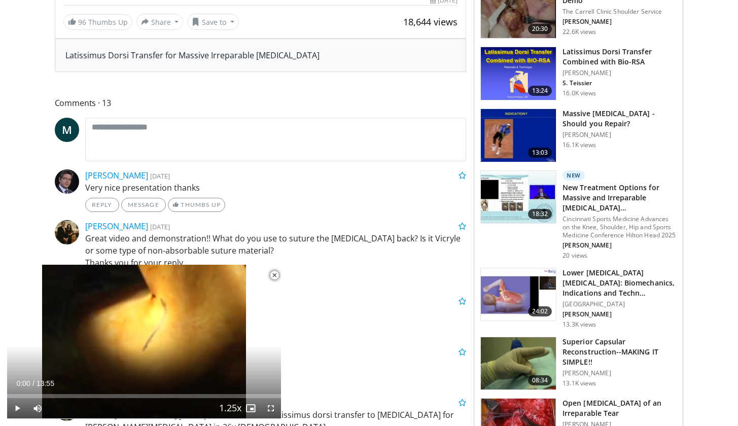
click at [275, 276] on span "Video Player" at bounding box center [274, 275] width 20 height 20
